Goal: Task Accomplishment & Management: Use online tool/utility

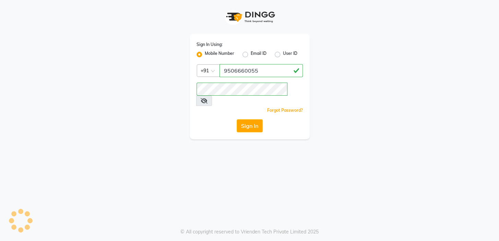
click at [257, 119] on button "Sign In" at bounding box center [250, 125] width 26 height 13
click at [257, 119] on div "Sign In" at bounding box center [250, 125] width 106 height 13
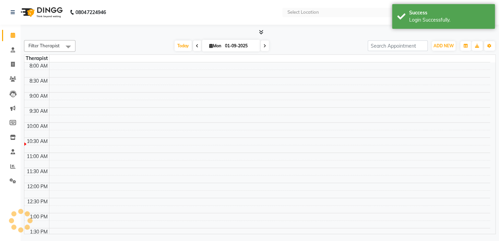
select select "en"
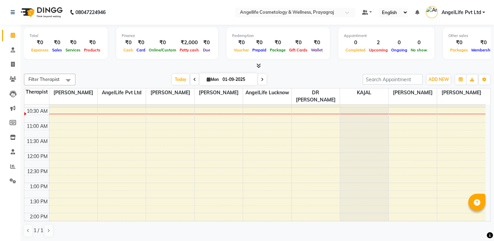
scroll to position [31, 0]
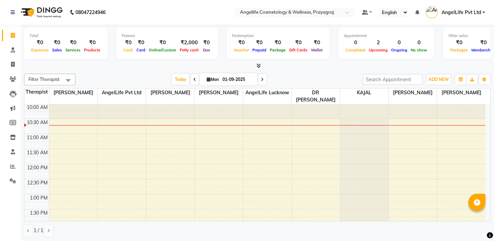
click at [117, 125] on div "9:00 AM 9:30 AM 10:00 AM 10:30 AM 11:00 AM 11:30 AM 12:00 PM 12:30 PM 1:00 PM 1…" at bounding box center [254, 240] width 461 height 332
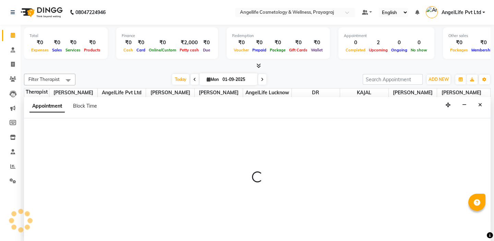
scroll to position [0, 0]
select select "26653"
select select "630"
select select "tentative"
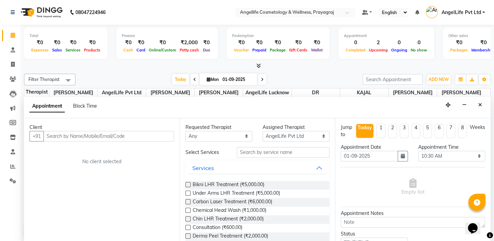
click at [261, 79] on icon at bounding box center [262, 80] width 3 height 4
type input "02-09-2025"
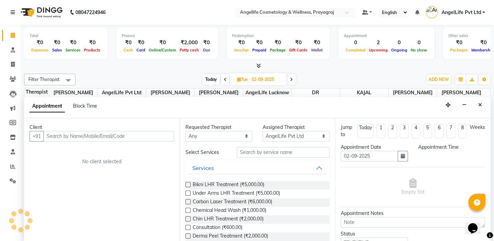
select select "630"
click at [223, 79] on span at bounding box center [225, 79] width 8 height 11
type input "01-09-2025"
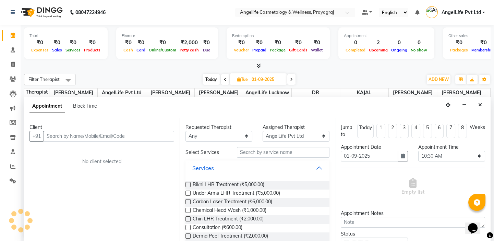
scroll to position [0, 0]
select select "630"
click at [192, 83] on span at bounding box center [195, 79] width 8 height 11
type input "31-08-2025"
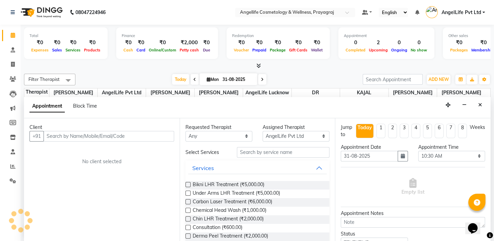
click at [192, 83] on div "[DATE] [DATE]" at bounding box center [219, 79] width 281 height 10
select select "630"
click at [291, 78] on icon at bounding box center [291, 80] width 3 height 4
type input "01-09-2025"
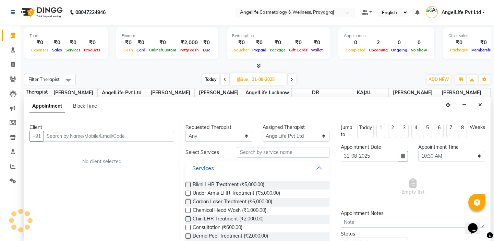
type input "01-09-2025"
select select "630"
click at [479, 105] on icon "Close" at bounding box center [480, 105] width 4 height 5
